Goal: Use online tool/utility: Utilize a website feature to perform a specific function

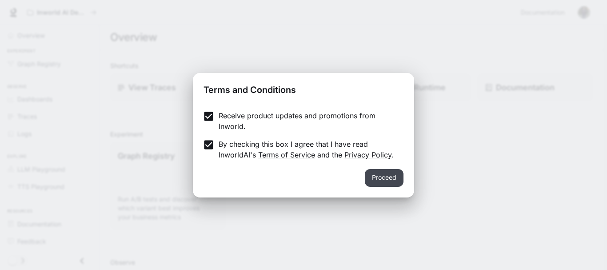
click at [389, 180] on button "Proceed" at bounding box center [384, 178] width 39 height 18
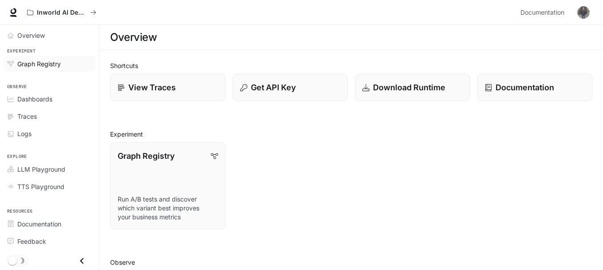
click at [43, 66] on span "Graph Registry" at bounding box center [39, 63] width 44 height 9
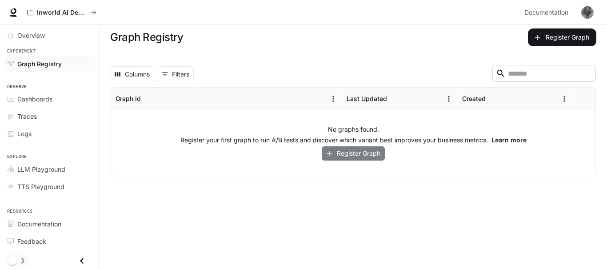
click at [348, 154] on button "Register Graph" at bounding box center [352, 153] width 63 height 15
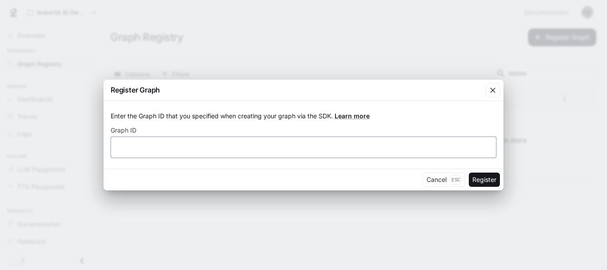
click at [294, 147] on input "text" at bounding box center [303, 147] width 385 height 9
click at [492, 94] on icon "button" at bounding box center [492, 90] width 9 height 9
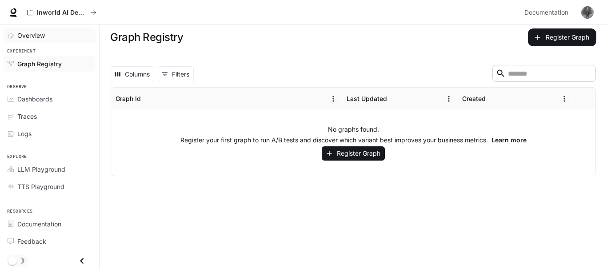
click at [30, 33] on span "Overview" at bounding box center [31, 35] width 28 height 9
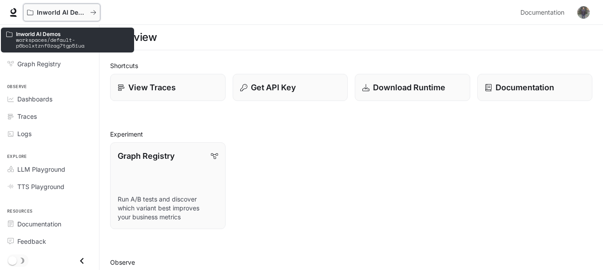
click at [61, 14] on p "Inworld AI Demos" at bounding box center [62, 13] width 50 height 8
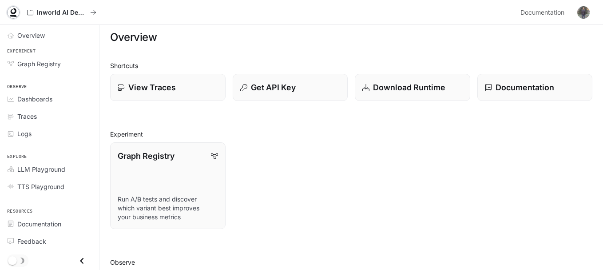
click at [8, 12] on link at bounding box center [13, 12] width 12 height 12
click at [563, 13] on span "Documentation" at bounding box center [542, 12] width 44 height 11
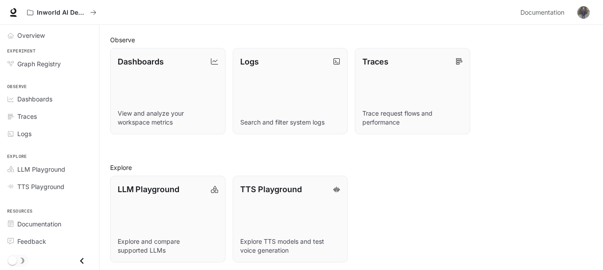
scroll to position [225, 0]
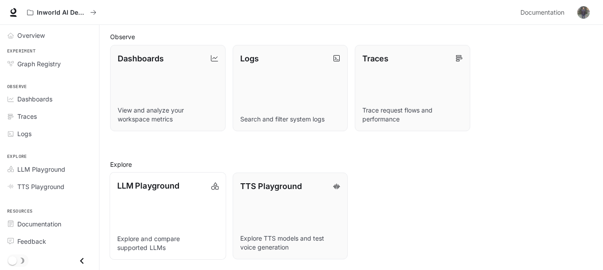
click at [173, 208] on link "LLM Playground Explore and compare supported LLMs" at bounding box center [168, 215] width 116 height 87
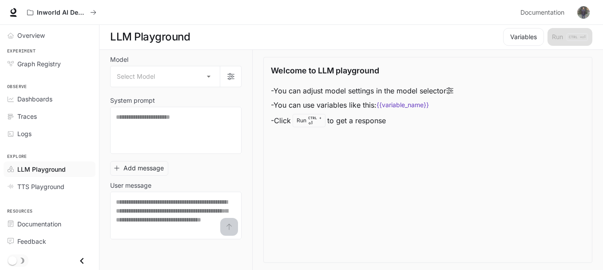
scroll to position [0, 0]
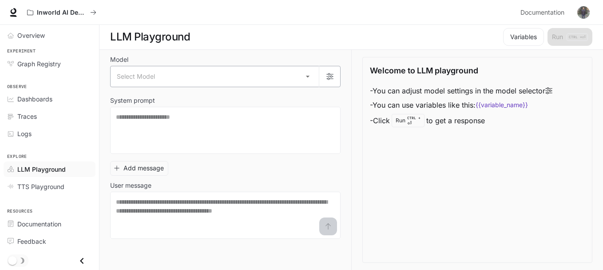
click at [254, 77] on body "Skip to main content Inworld AI Demos Documentation Documentation Portal Overvi…" at bounding box center [301, 135] width 603 height 270
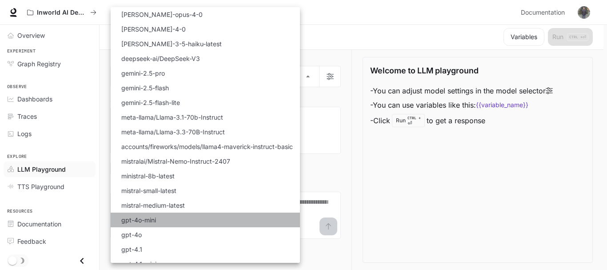
click at [205, 222] on li "gpt-4o-mini" at bounding box center [205, 219] width 189 height 15
type input "**********"
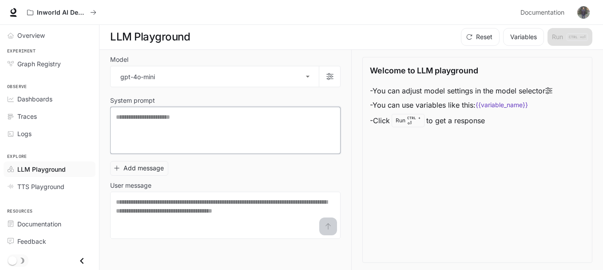
click at [297, 128] on textarea at bounding box center [225, 130] width 219 height 36
click at [250, 76] on body "**********" at bounding box center [301, 135] width 603 height 270
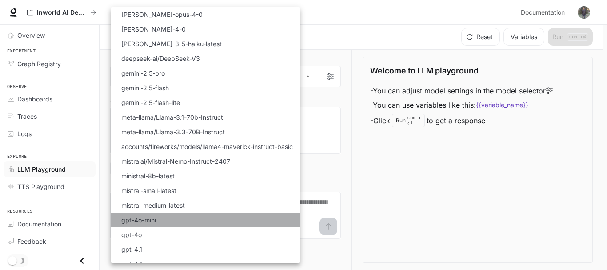
click at [182, 216] on li "gpt-4o-mini" at bounding box center [205, 219] width 189 height 15
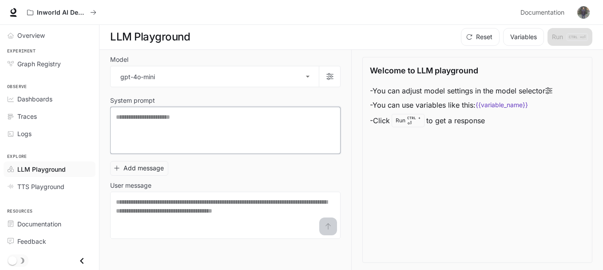
click at [199, 124] on textarea at bounding box center [225, 130] width 219 height 36
click at [214, 126] on textarea at bounding box center [225, 130] width 219 height 36
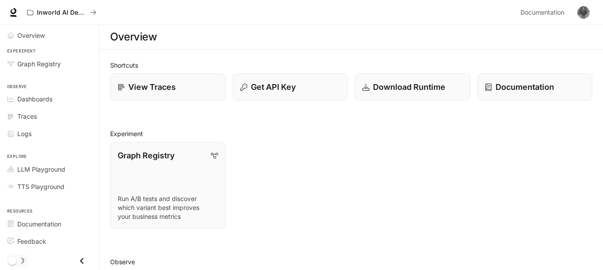
scroll to position [225, 0]
click at [586, 12] on img "button" at bounding box center [583, 12] width 12 height 12
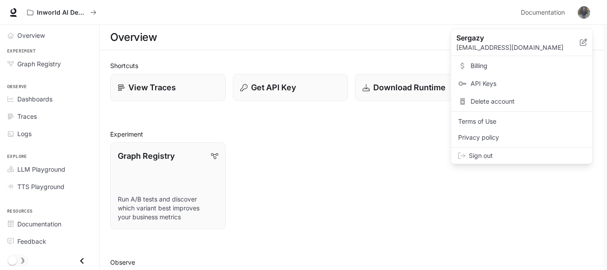
click at [416, 165] on div at bounding box center [303, 135] width 607 height 270
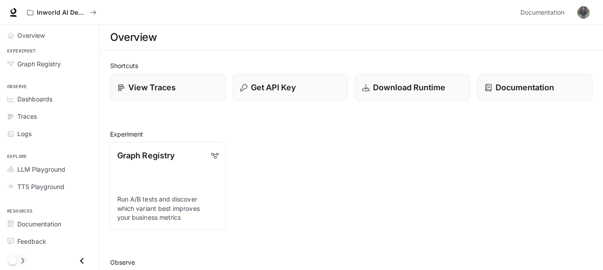
click at [194, 169] on link "Graph Registry Run A/B tests and discover which variant best improves your busi…" at bounding box center [168, 185] width 116 height 87
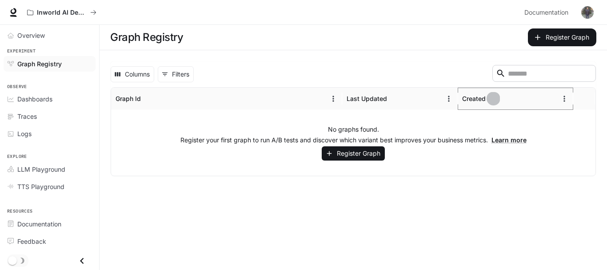
click at [492, 98] on icon "Sort" at bounding box center [493, 98] width 6 height 6
click at [564, 100] on icon "Menu" at bounding box center [563, 98] width 1 height 6
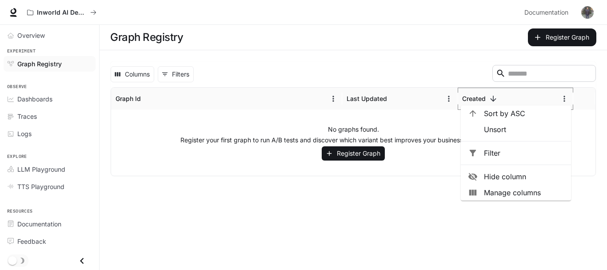
click at [564, 100] on icon "Menu" at bounding box center [563, 98] width 1 height 6
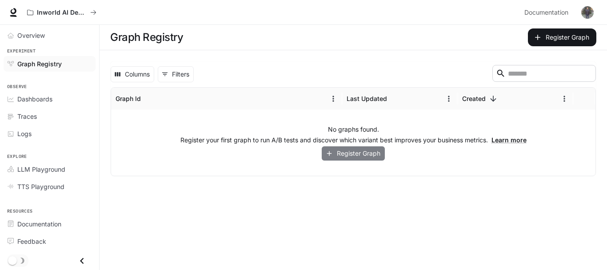
click at [353, 157] on button "Register Graph" at bounding box center [352, 153] width 63 height 15
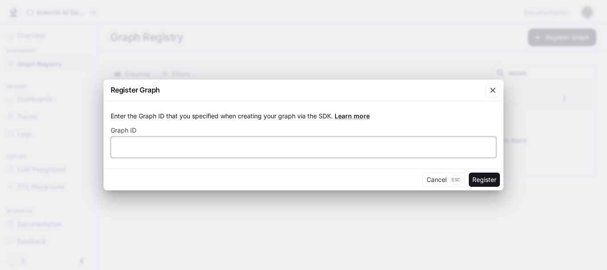
click at [369, 143] on input "text" at bounding box center [303, 147] width 385 height 9
click at [491, 89] on icon "button" at bounding box center [492, 90] width 9 height 9
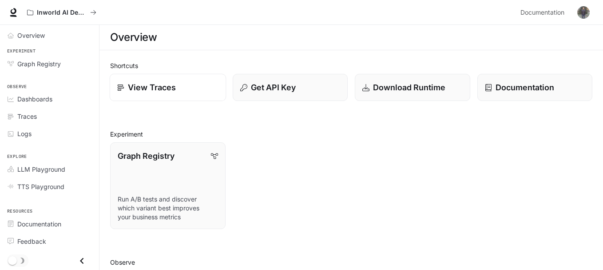
click at [196, 92] on div "View Traces" at bounding box center [167, 87] width 101 height 12
click at [412, 88] on p "Download Runtime" at bounding box center [409, 87] width 73 height 12
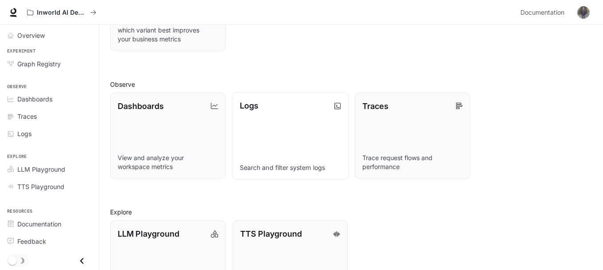
scroll to position [225, 0]
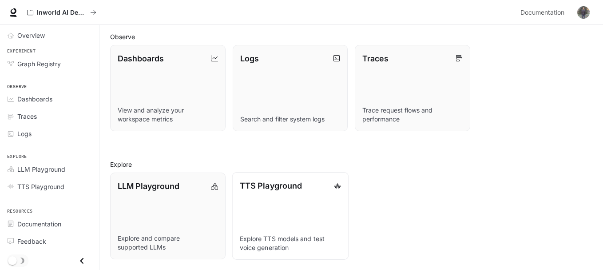
click at [315, 200] on link "TTS Playground Explore TTS models and test voice generation" at bounding box center [290, 215] width 116 height 87
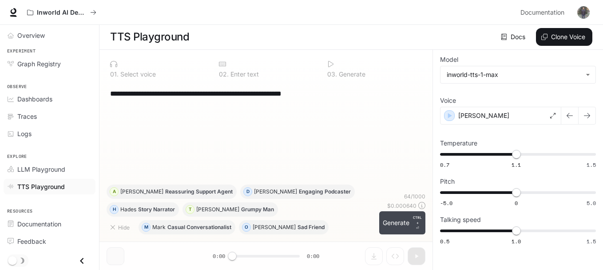
click at [401, 222] on button "Generate CTRL + ⏎" at bounding box center [402, 222] width 46 height 23
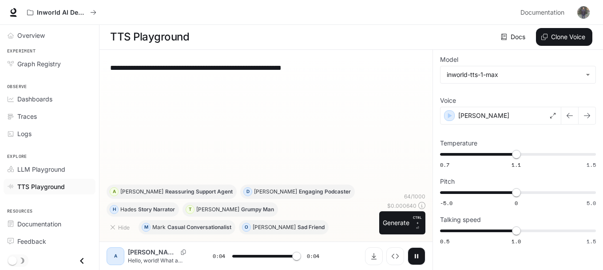
type input "*"
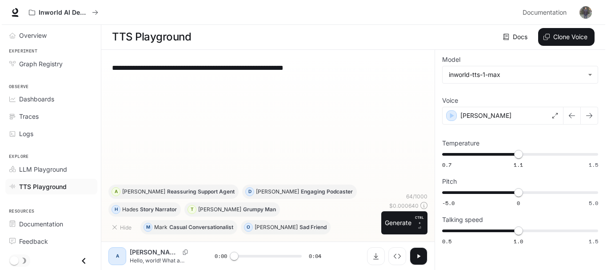
scroll to position [0, 0]
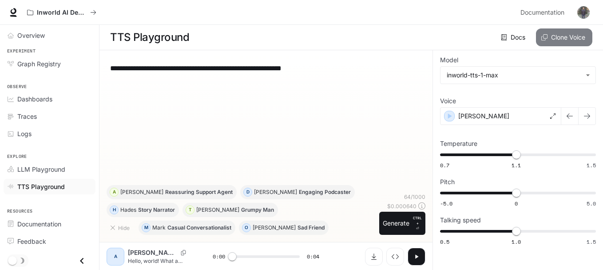
click at [580, 31] on button "Clone Voice" at bounding box center [564, 37] width 56 height 18
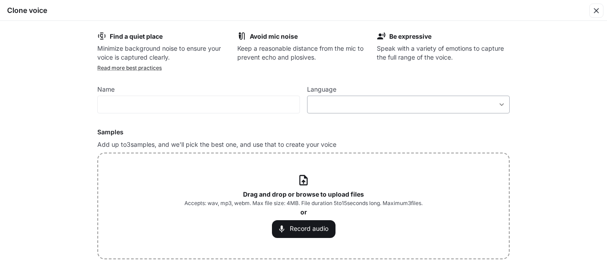
click at [479, 106] on body "**********" at bounding box center [303, 135] width 607 height 270
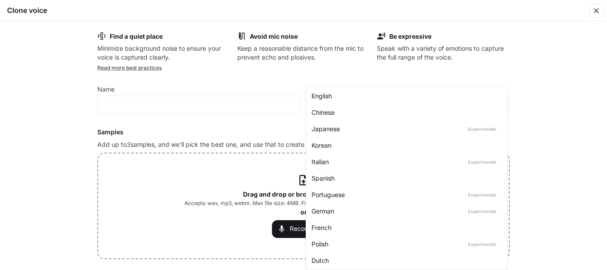
click at [329, 109] on div "Chinese" at bounding box center [404, 111] width 186 height 9
type input "*****"
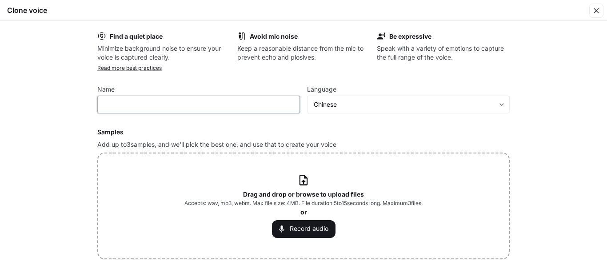
click at [214, 107] on input "text" at bounding box center [199, 104] width 202 height 9
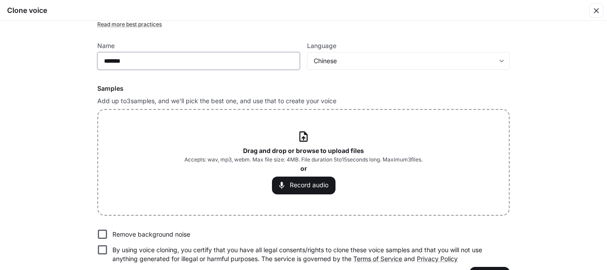
scroll to position [69, 0]
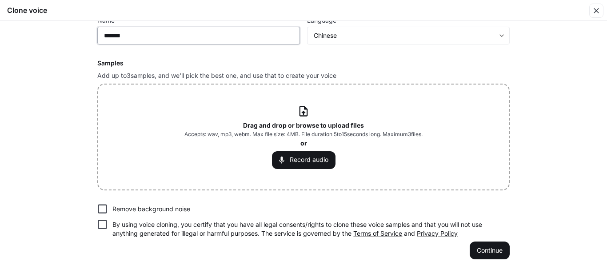
type input "*******"
click at [123, 205] on p "Remove background noise" at bounding box center [151, 208] width 78 height 9
click at [112, 222] on p "By using voice cloning, you certify that you have all legal consents/rights to …" at bounding box center [307, 229] width 390 height 18
click at [498, 245] on button "Continue" at bounding box center [489, 250] width 40 height 18
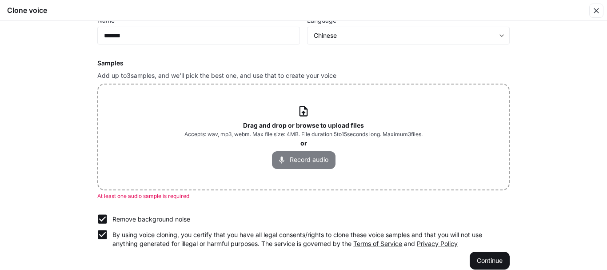
click at [315, 161] on button "Record audio" at bounding box center [303, 160] width 63 height 18
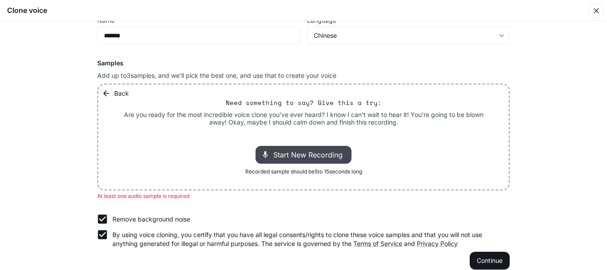
click at [313, 151] on span "Start New Recording" at bounding box center [310, 154] width 75 height 11
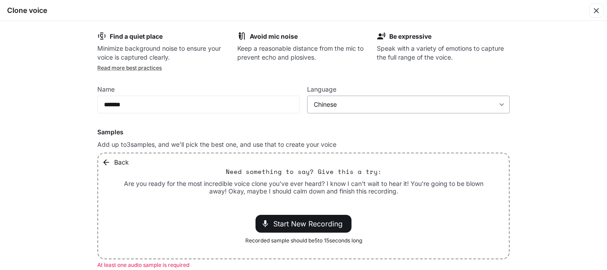
click at [483, 103] on body "**********" at bounding box center [303, 135] width 607 height 270
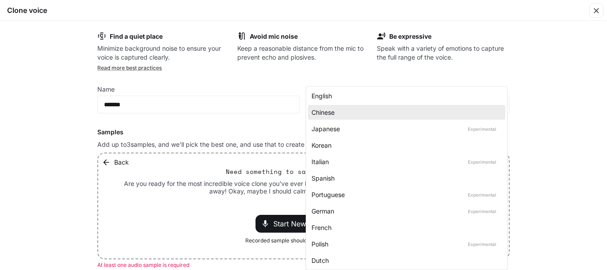
click at [603, 61] on div at bounding box center [303, 135] width 607 height 270
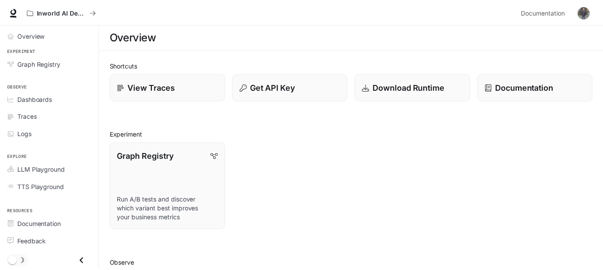
scroll to position [225, 0]
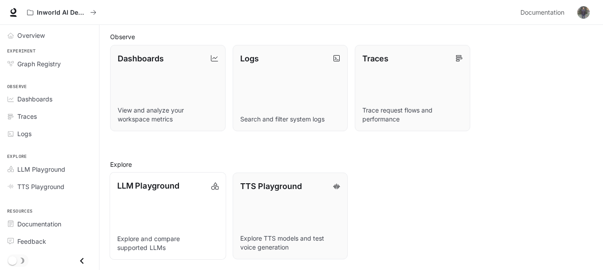
click at [133, 198] on link "LLM Playground Explore and compare supported LLMs" at bounding box center [168, 215] width 116 height 87
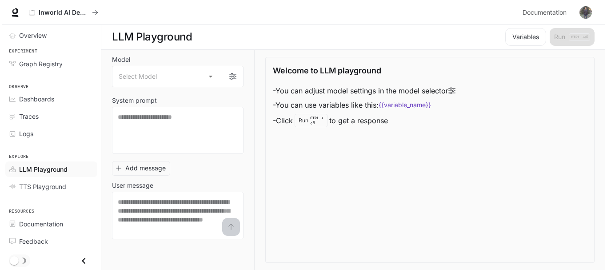
scroll to position [0, 0]
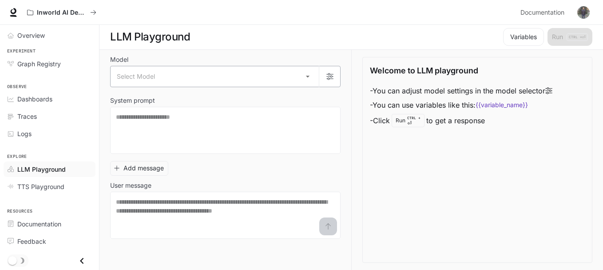
click at [260, 78] on body "Skip to main content Inworld AI Demos Documentation Documentation Portal Overvi…" at bounding box center [301, 135] width 603 height 270
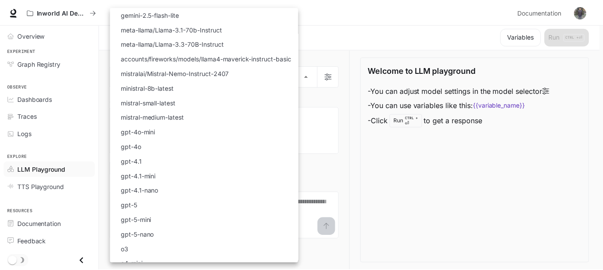
scroll to position [89, 0]
click at [157, 204] on li "gpt-5" at bounding box center [205, 204] width 189 height 15
type input "*****"
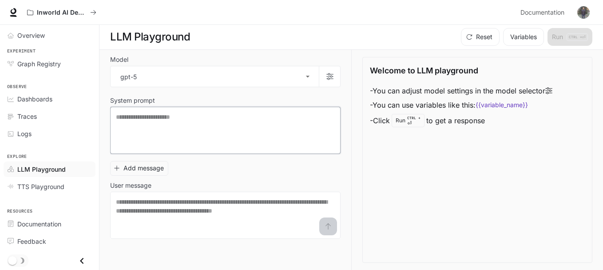
click at [175, 137] on textarea at bounding box center [225, 130] width 219 height 36
type textarea "*****"
click at [254, 209] on textarea at bounding box center [225, 215] width 219 height 36
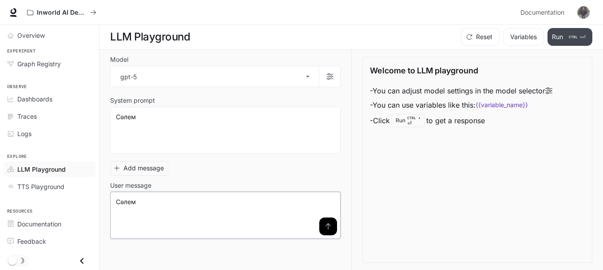
type textarea "*****"
click at [572, 40] on p "CTRL + ⏎" at bounding box center [577, 37] width 21 height 8
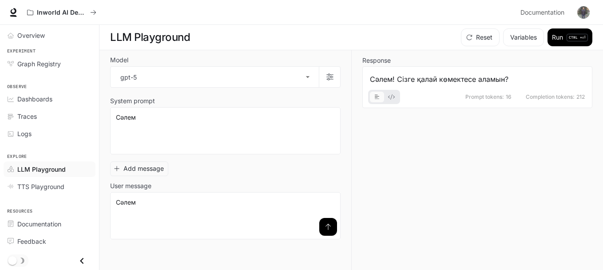
scroll to position [0, 0]
